Goal: Information Seeking & Learning: Learn about a topic

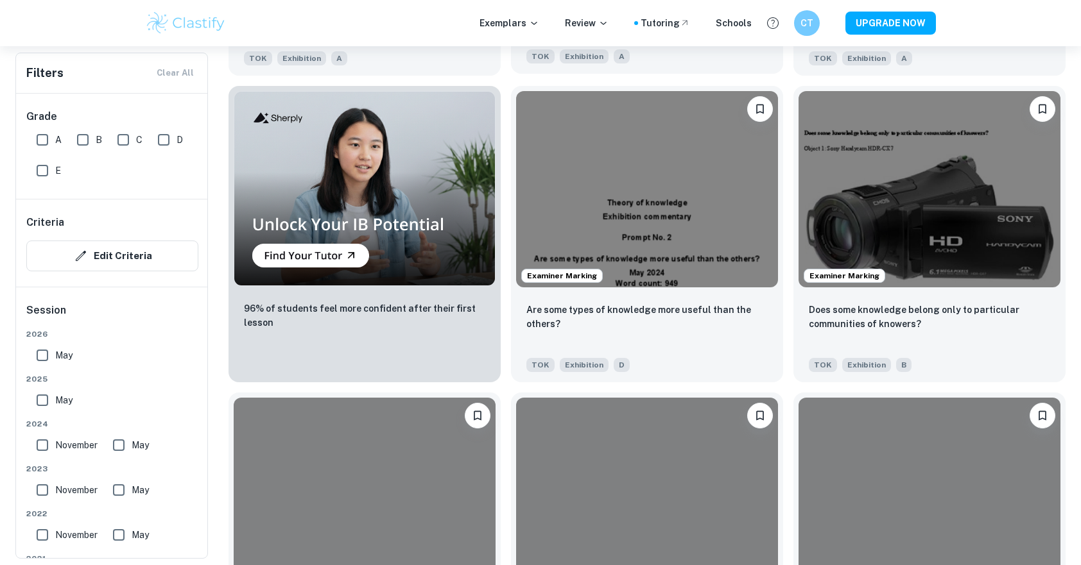
scroll to position [1027, 0]
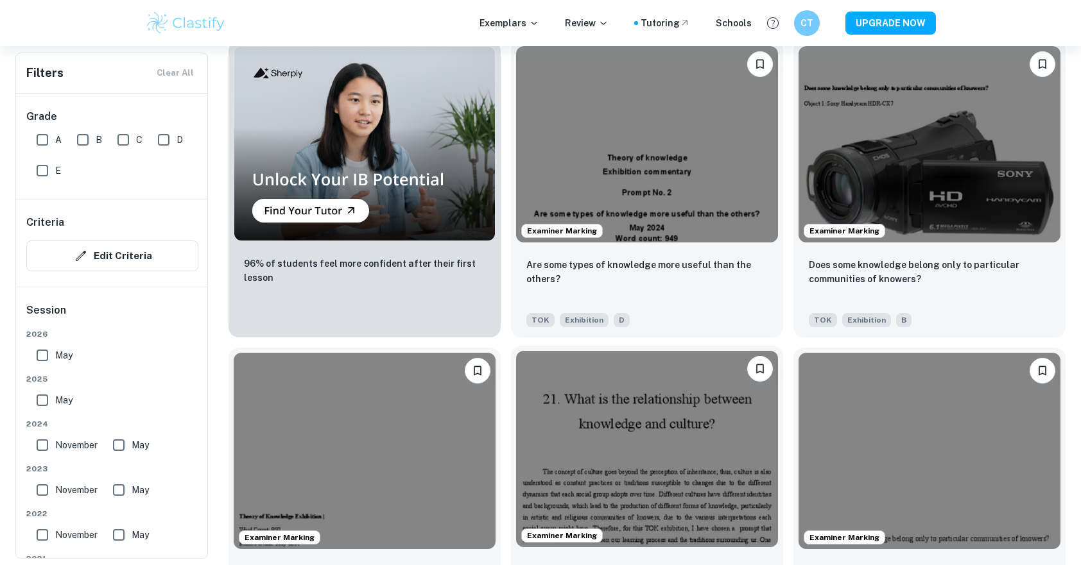
click at [613, 429] on img at bounding box center [647, 449] width 262 height 196
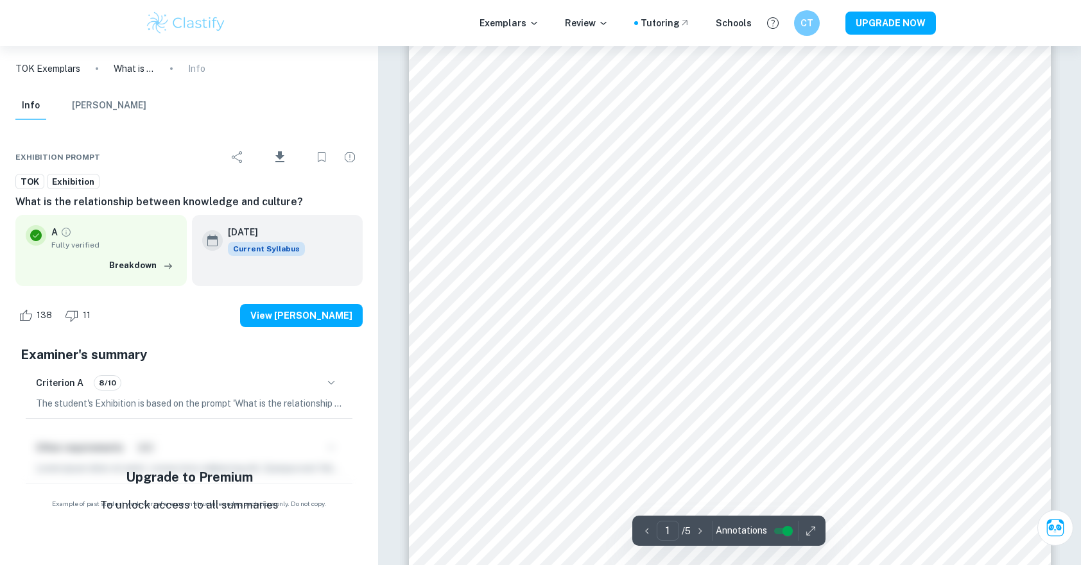
scroll to position [64, 0]
click at [806, 530] on icon "button" at bounding box center [810, 531] width 13 height 13
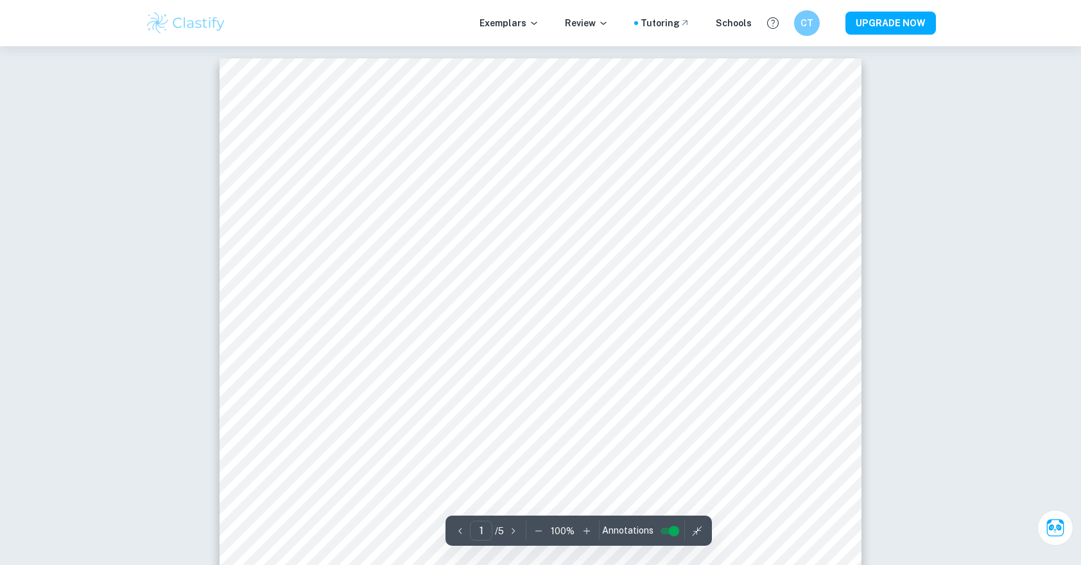
scroll to position [0, 0]
click at [511, 535] on icon "button" at bounding box center [513, 531] width 13 height 13
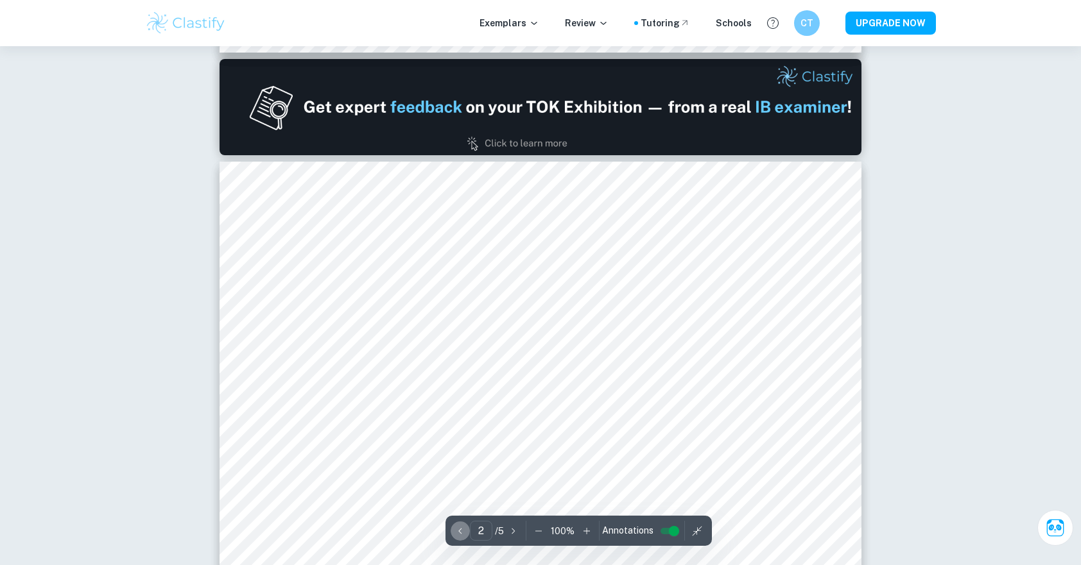
click at [461, 532] on icon "button" at bounding box center [460, 531] width 13 height 13
type input "1"
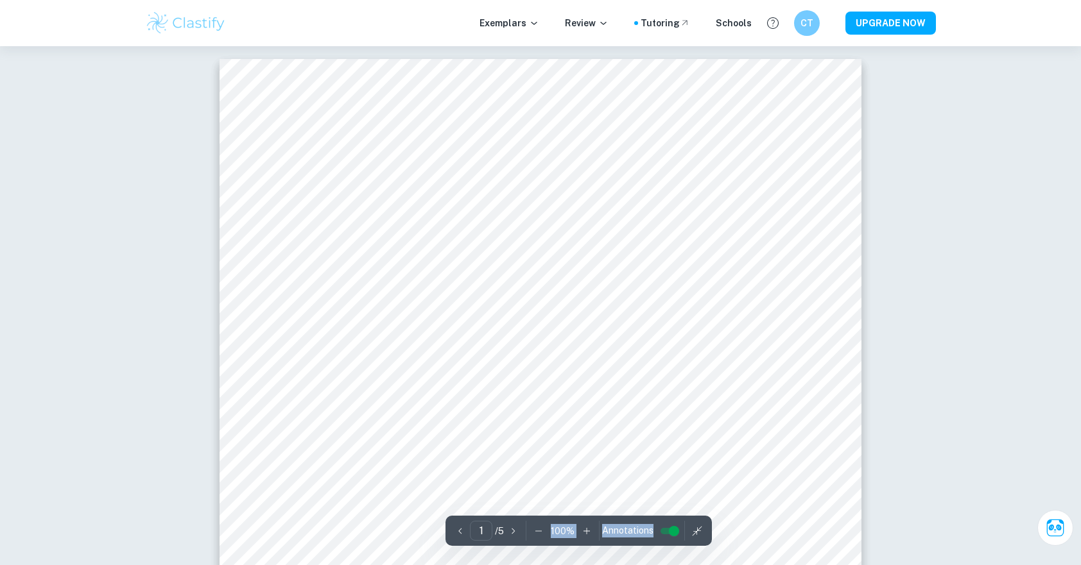
drag, startPoint x: 595, startPoint y: 533, endPoint x: 652, endPoint y: 533, distance: 57.1
click at [652, 533] on div "1 ​ / 5 100 % Annotations" at bounding box center [578, 531] width 266 height 30
click at [667, 531] on input "controlled" at bounding box center [674, 531] width 46 height 15
click at [667, 531] on input "controlled" at bounding box center [663, 531] width 46 height 15
click at [667, 531] on input "controlled" at bounding box center [674, 531] width 46 height 15
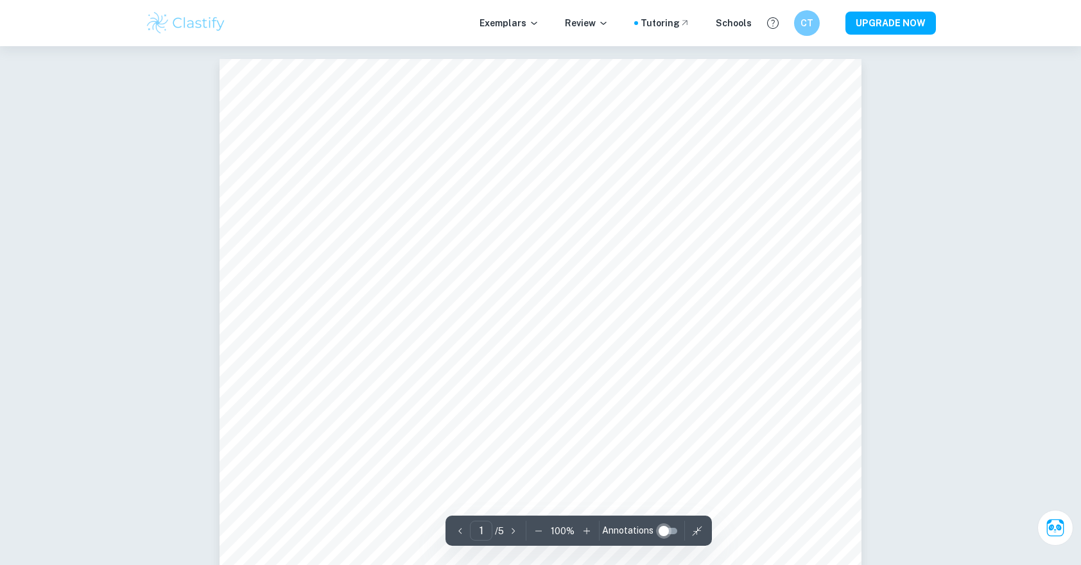
click at [667, 531] on input "controlled" at bounding box center [663, 531] width 46 height 15
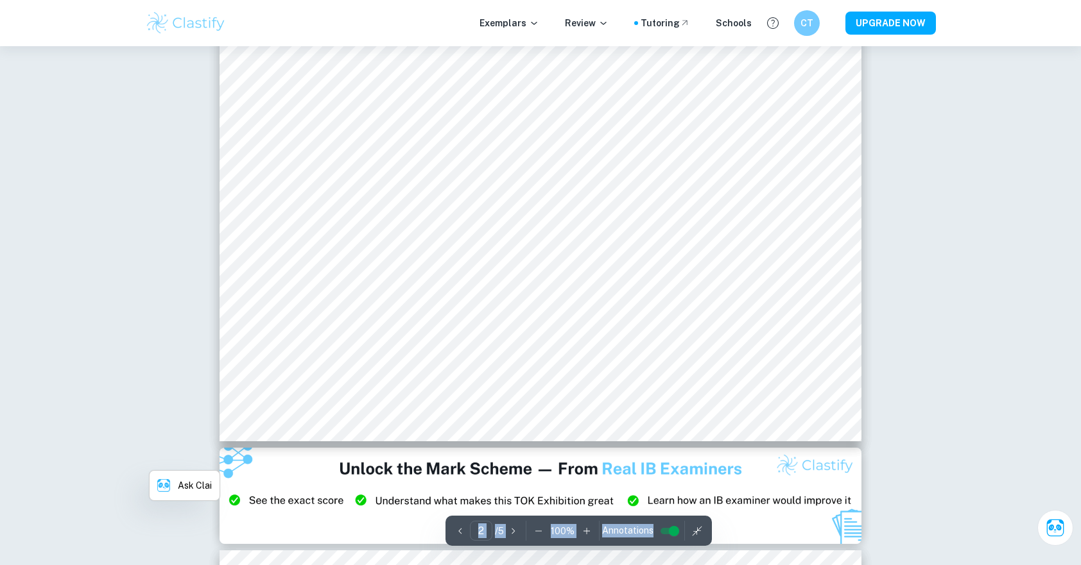
scroll to position [1861, 0]
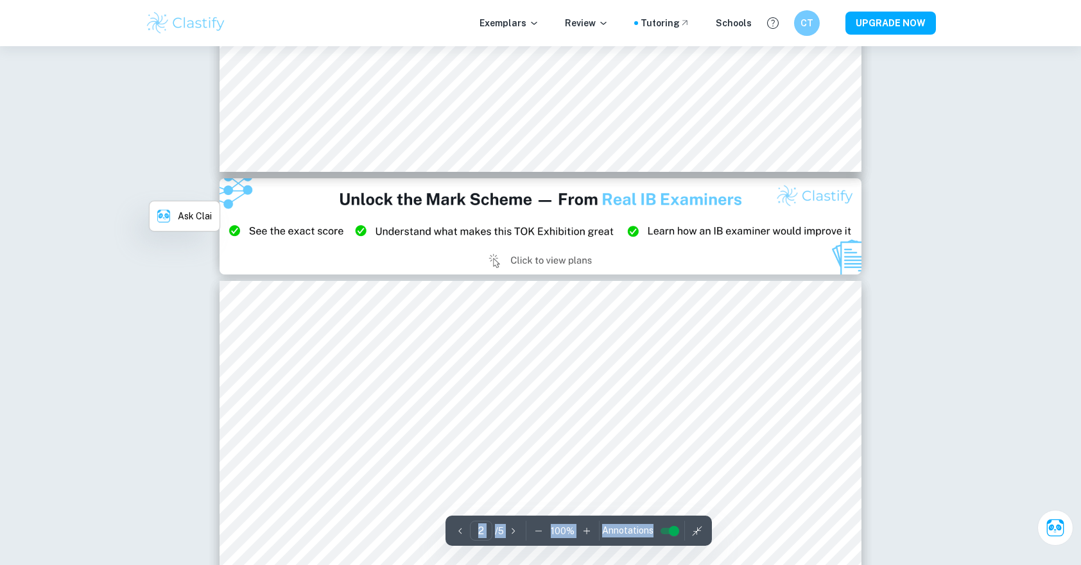
type input "3"
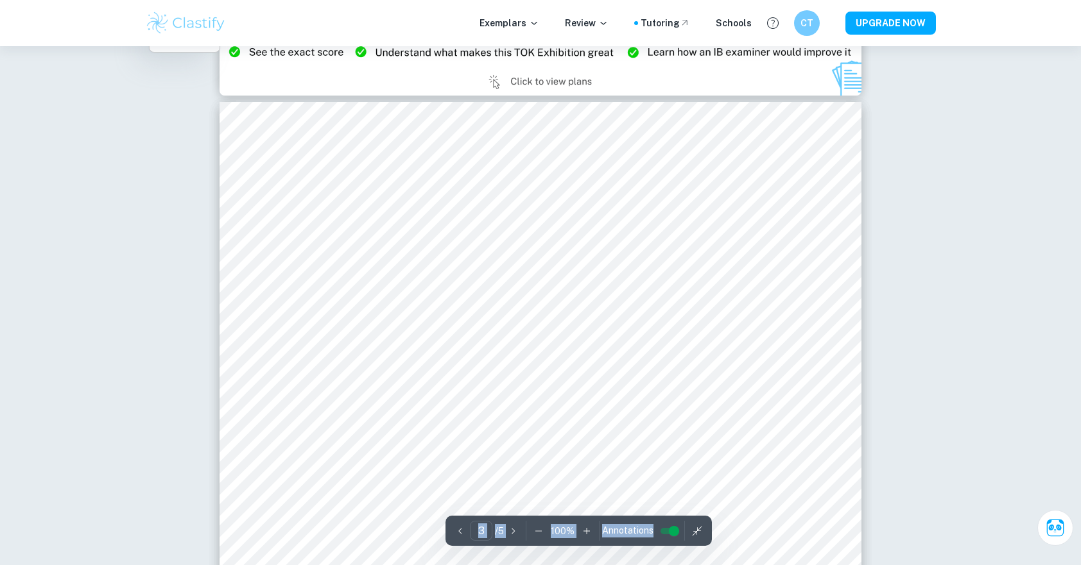
scroll to position [1989, 0]
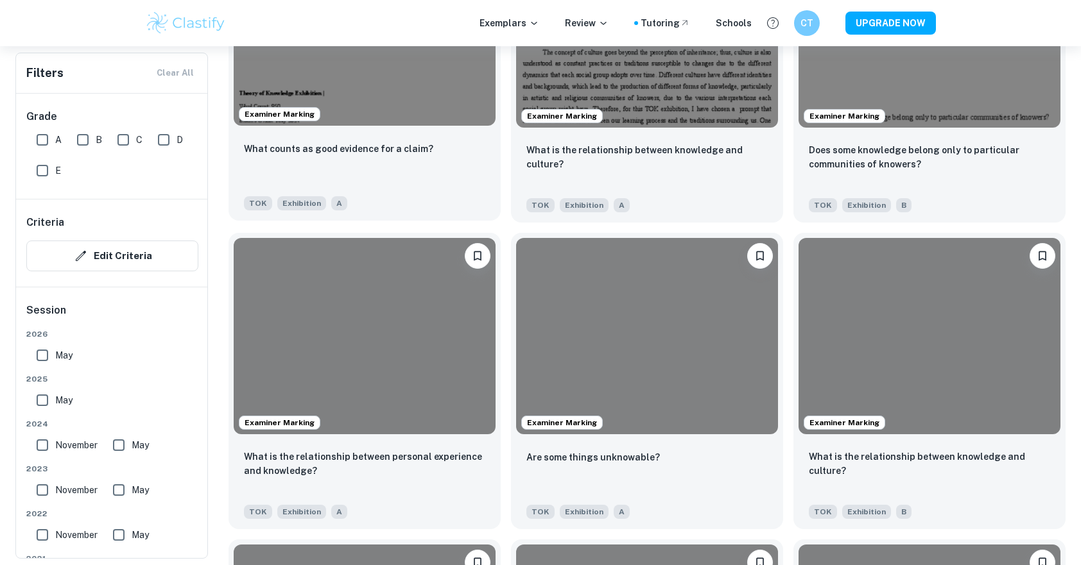
scroll to position [1540, 0]
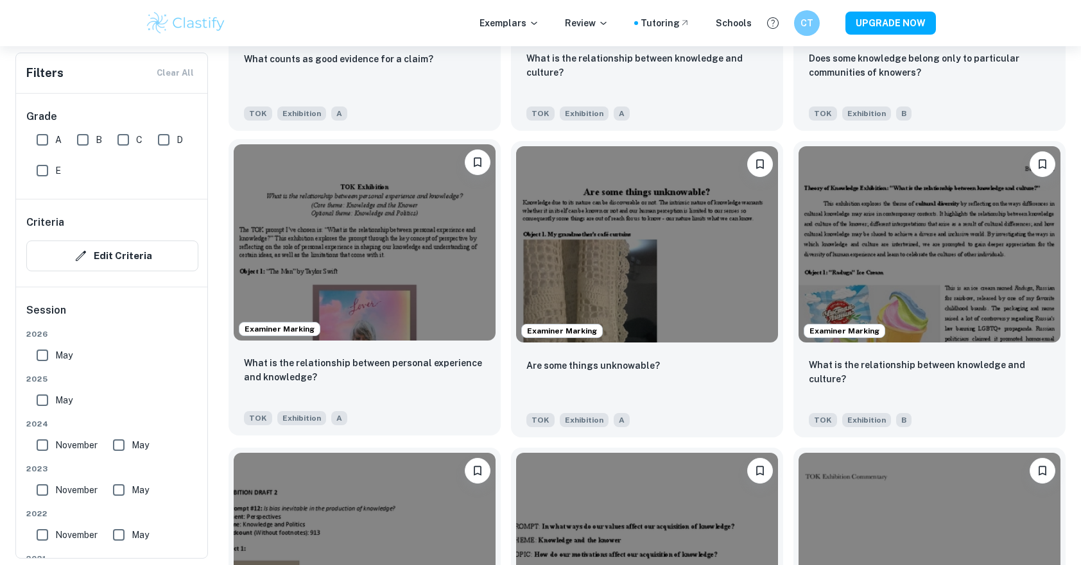
click at [449, 287] on img at bounding box center [365, 242] width 262 height 196
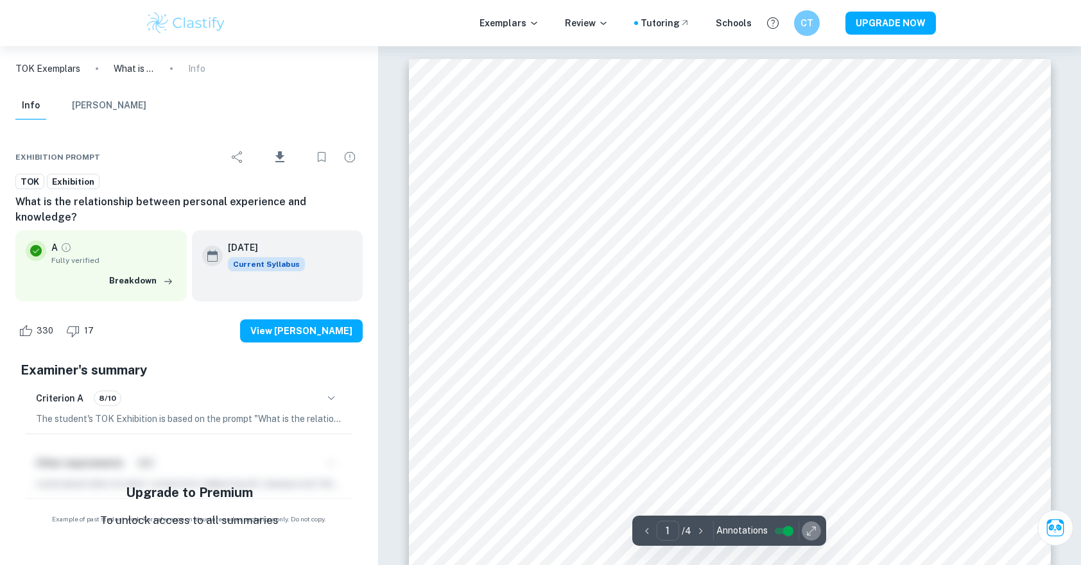
click at [812, 534] on icon "button" at bounding box center [811, 531] width 13 height 13
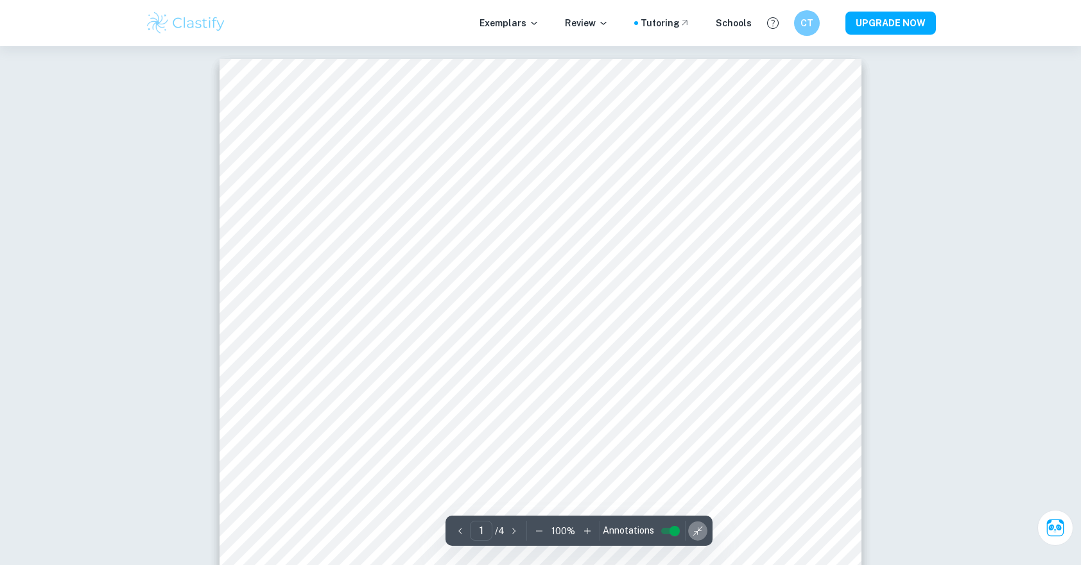
click at [692, 533] on icon "button" at bounding box center [697, 531] width 13 height 13
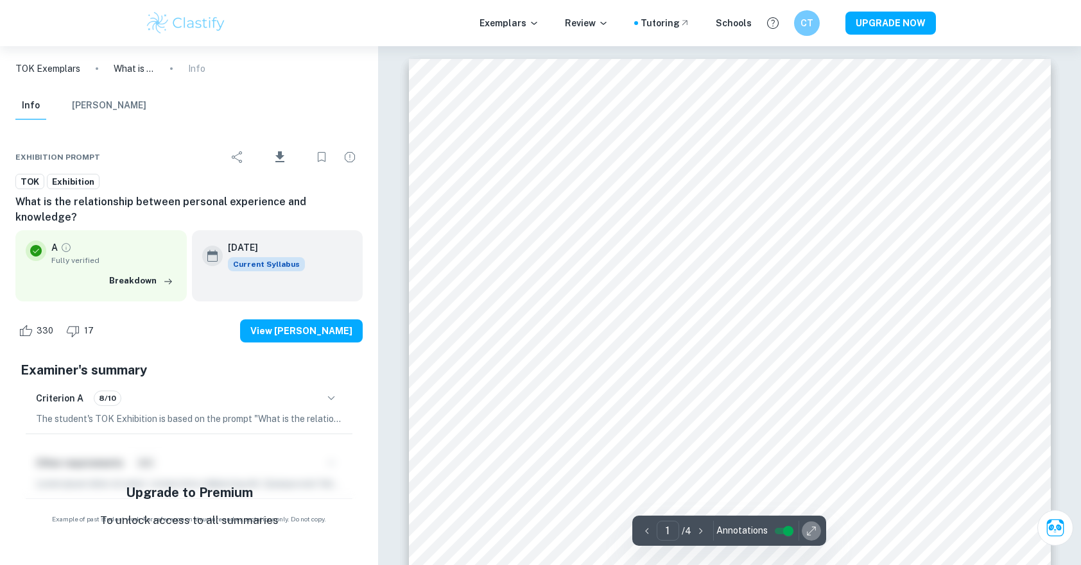
click at [809, 533] on icon "button" at bounding box center [811, 531] width 13 height 13
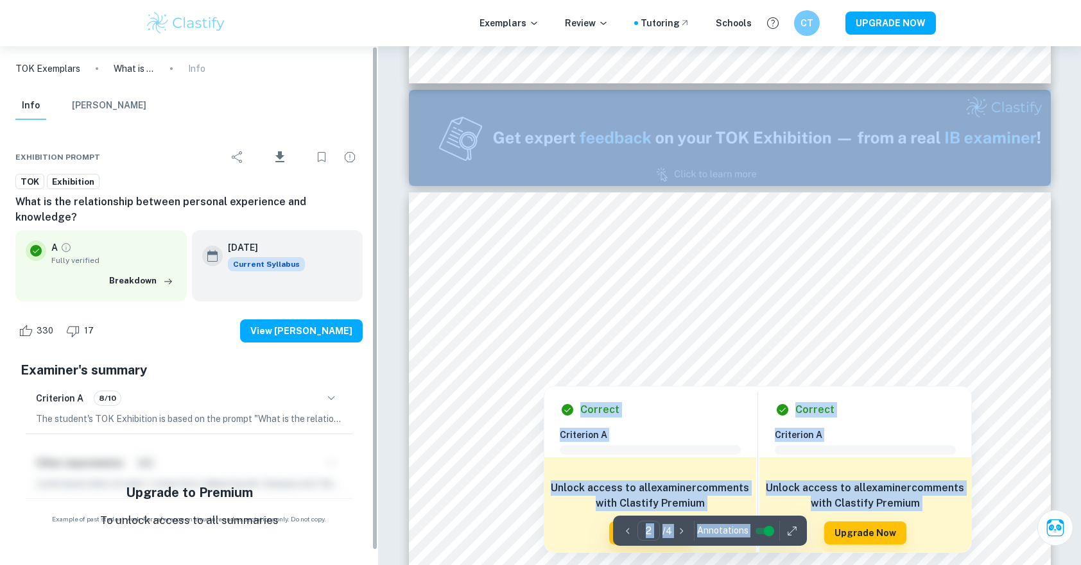
type input "1"
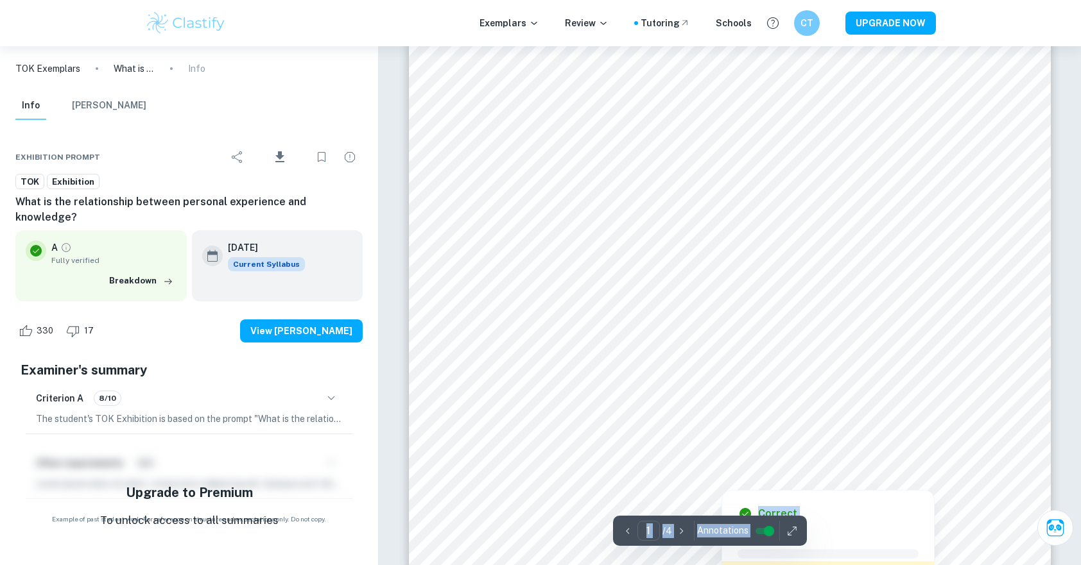
scroll to position [0, 0]
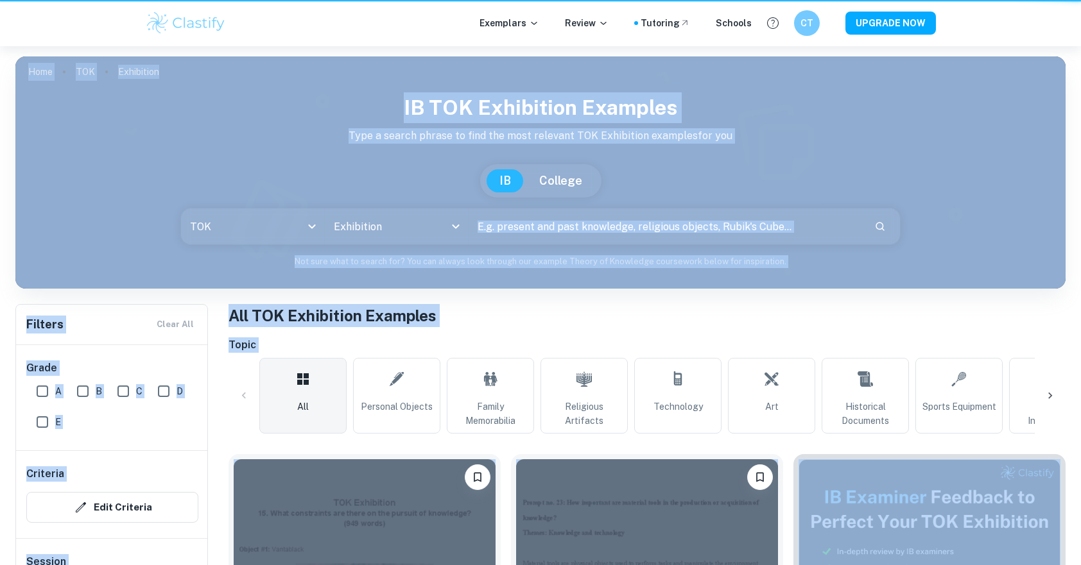
scroll to position [1540, 0]
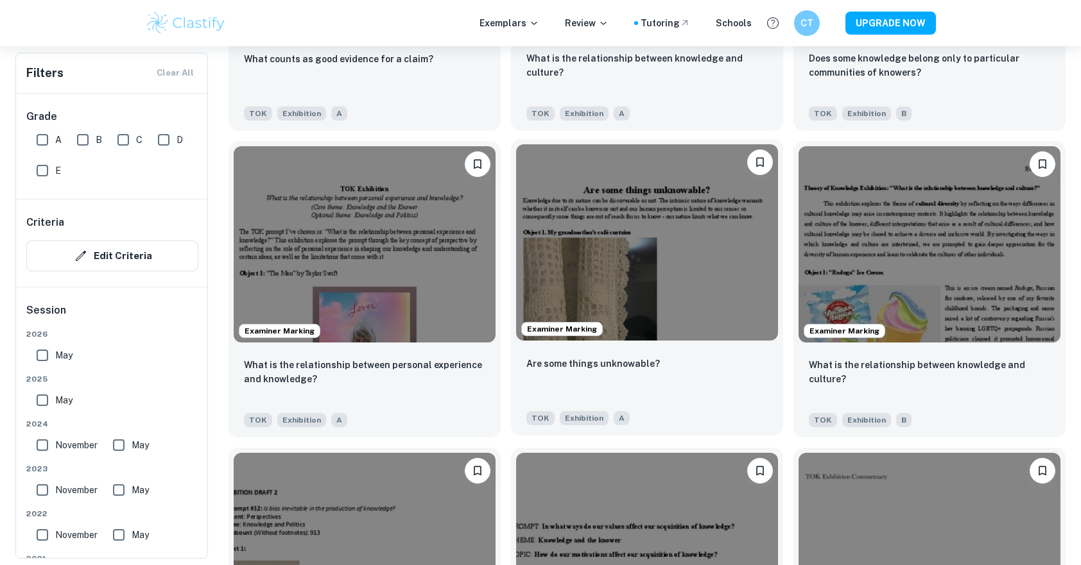
click at [688, 232] on img at bounding box center [647, 242] width 262 height 196
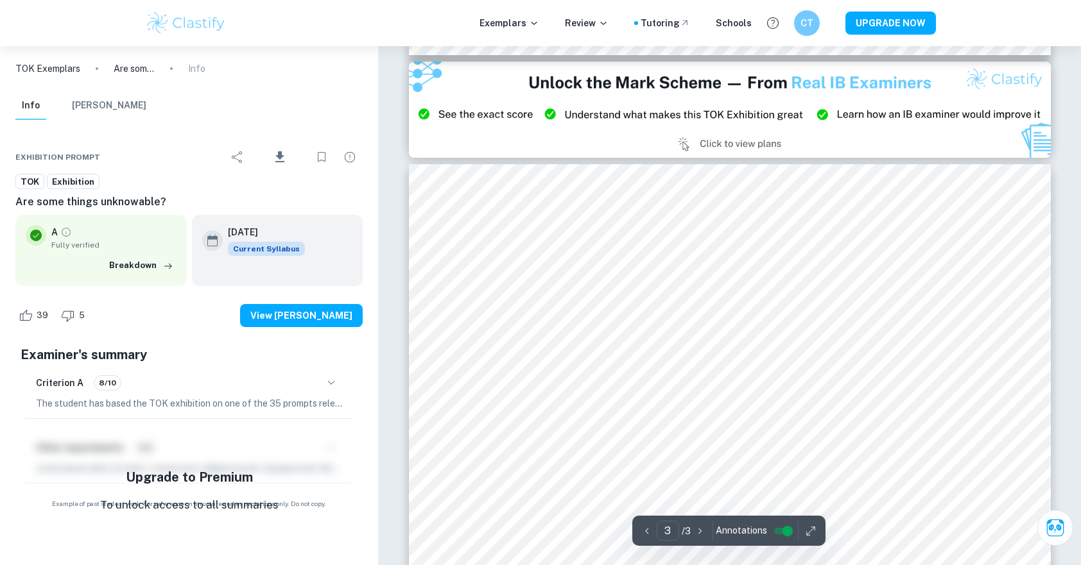
scroll to position [1732, 0]
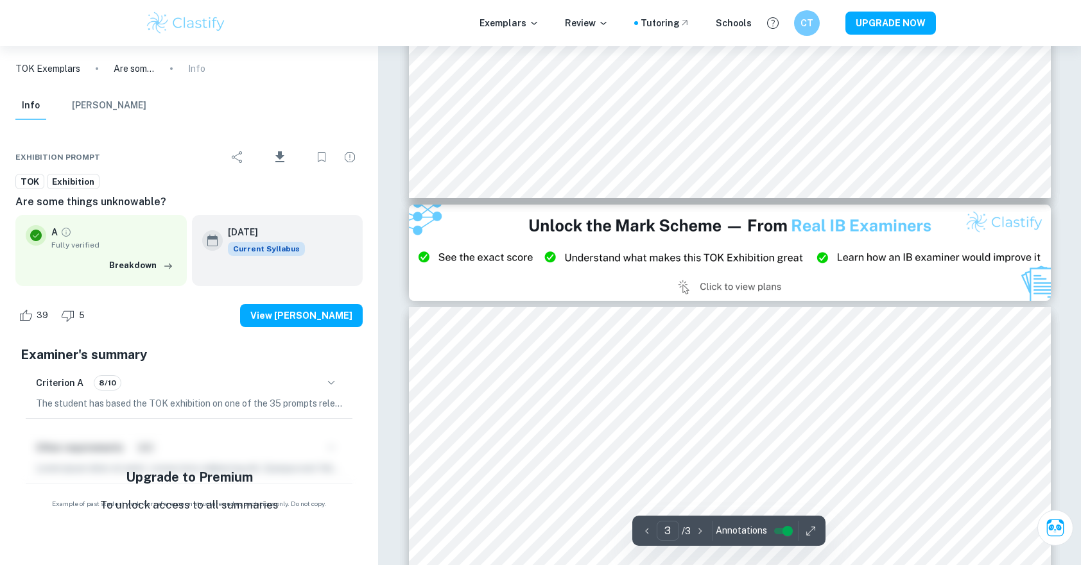
type input "2"
